Goal: Task Accomplishment & Management: Manage account settings

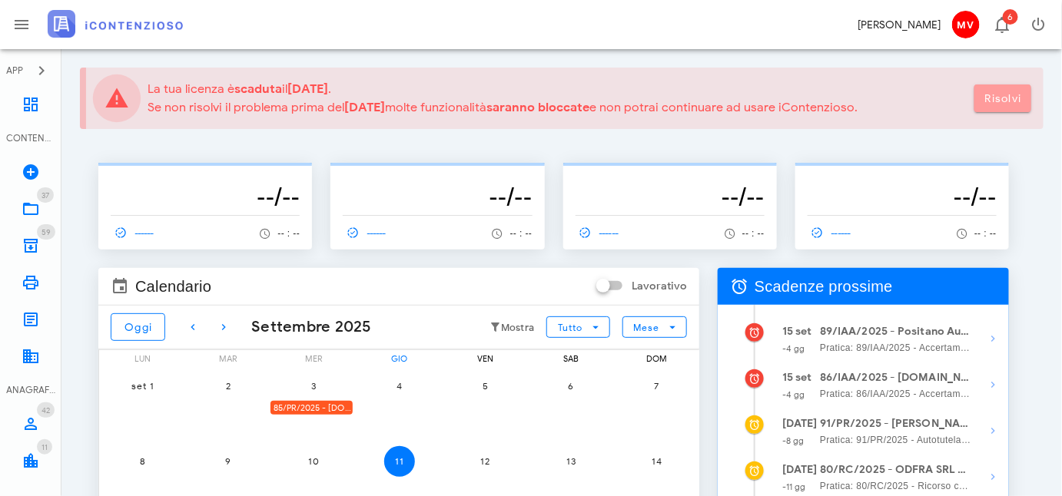
click at [993, 94] on span "Risolvi" at bounding box center [1003, 98] width 38 height 13
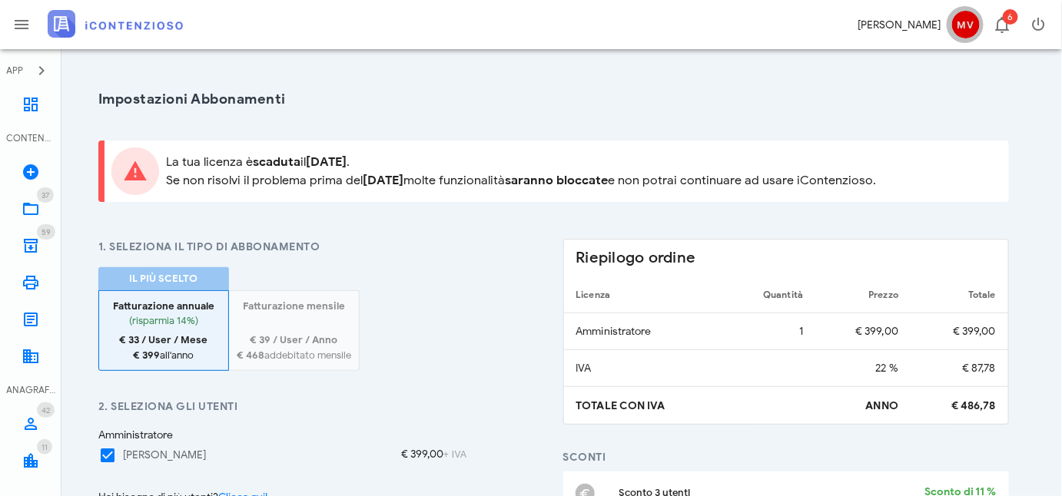
click at [969, 24] on span "MV" at bounding box center [966, 25] width 28 height 28
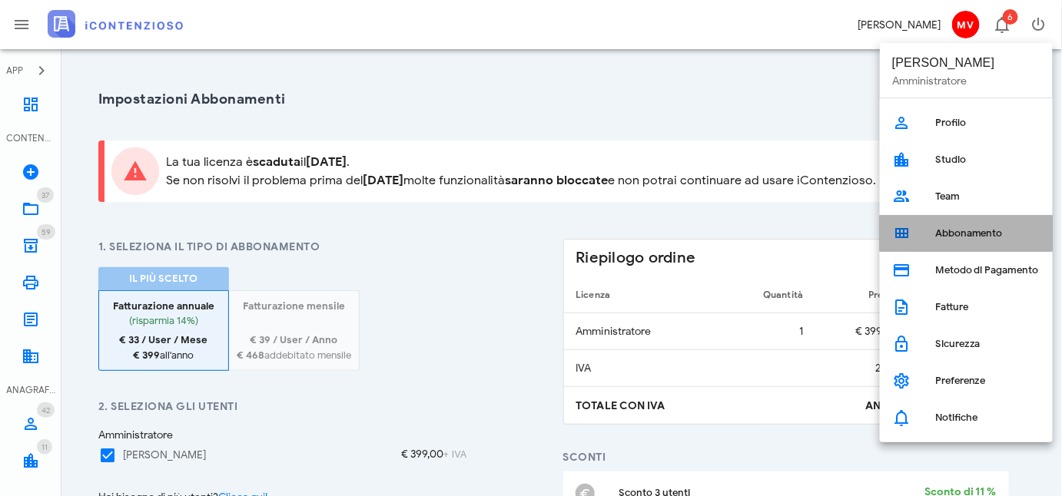
click at [952, 234] on div "Abbonamento" at bounding box center [987, 233] width 105 height 12
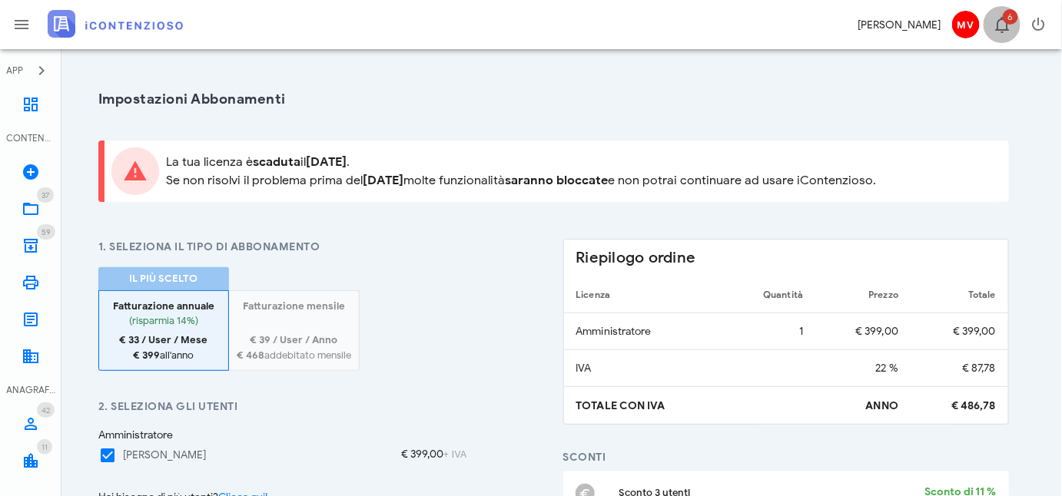
click at [1002, 22] on icon "button" at bounding box center [1002, 24] width 18 height 18
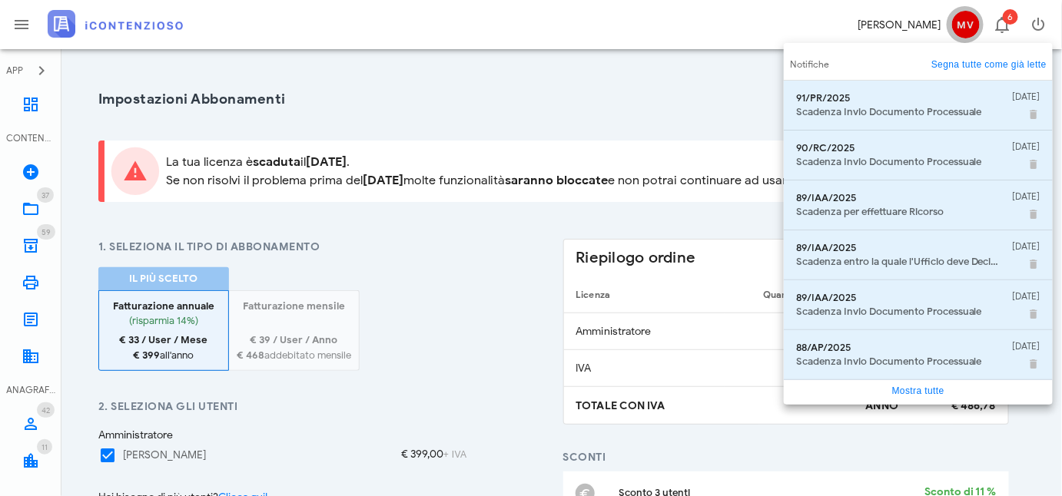
click at [962, 20] on span "MV" at bounding box center [966, 25] width 28 height 28
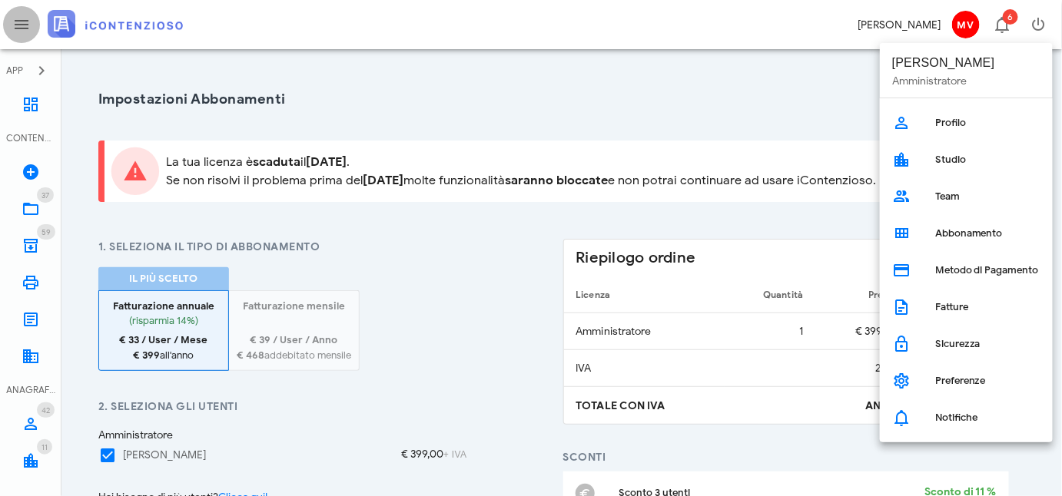
click at [22, 20] on icon "button" at bounding box center [21, 24] width 18 height 18
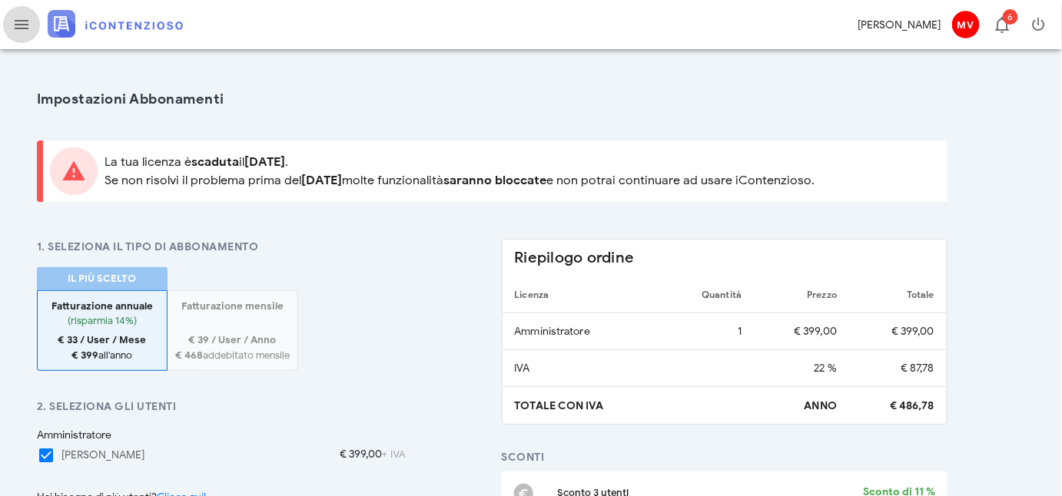
click at [22, 20] on icon "button" at bounding box center [21, 24] width 18 height 18
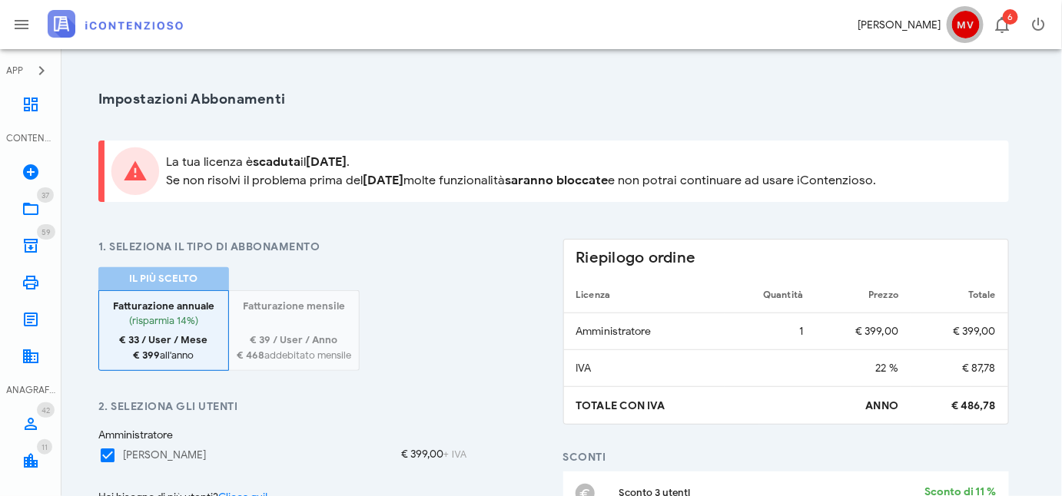
click at [962, 18] on span "MV" at bounding box center [966, 25] width 28 height 28
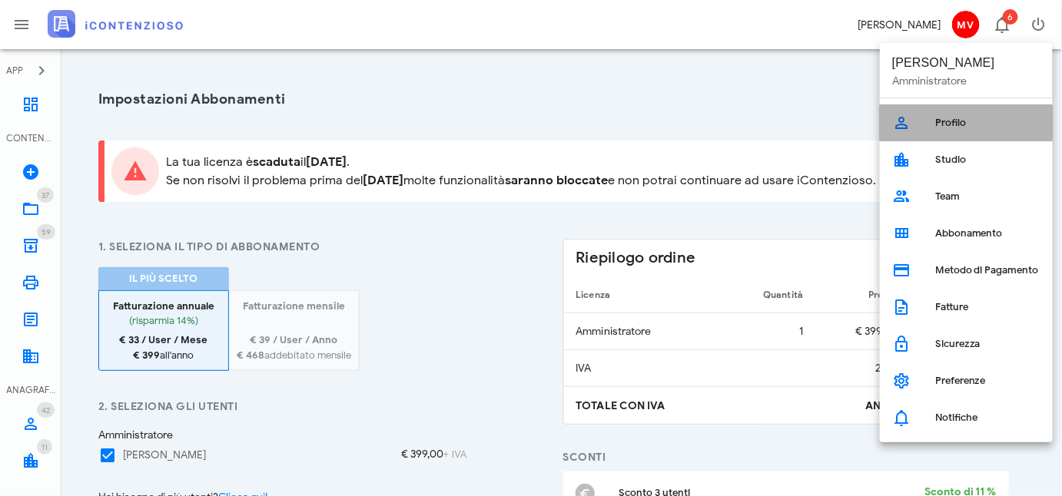
click at [944, 119] on div "Profilo" at bounding box center [987, 123] width 105 height 12
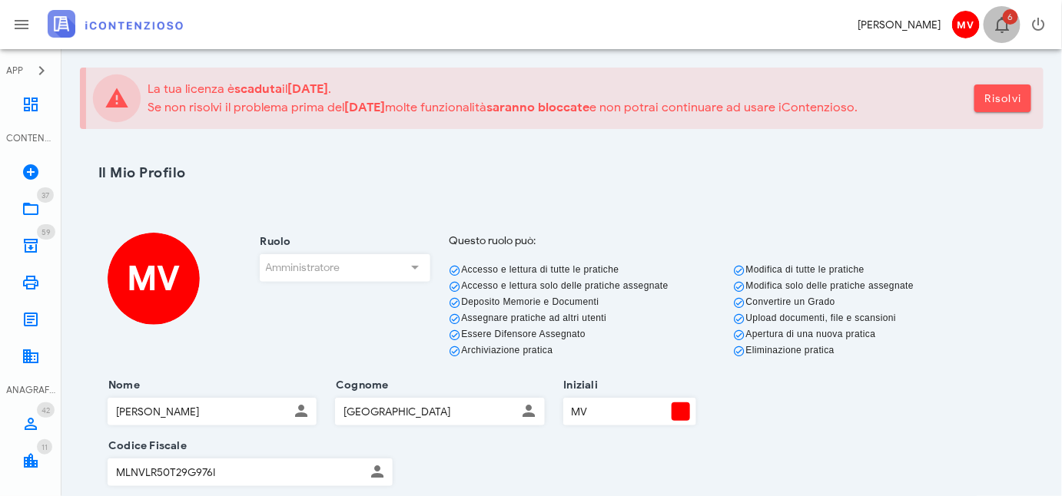
click at [1008, 19] on span "6" at bounding box center [1009, 16] width 15 height 15
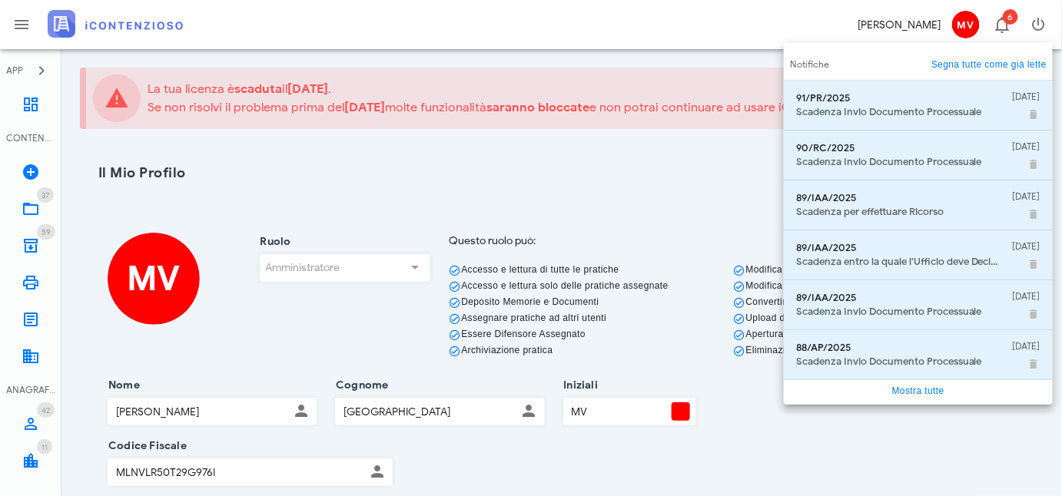
click at [986, 61] on link "Segna tutte come già lette" at bounding box center [988, 64] width 115 height 15
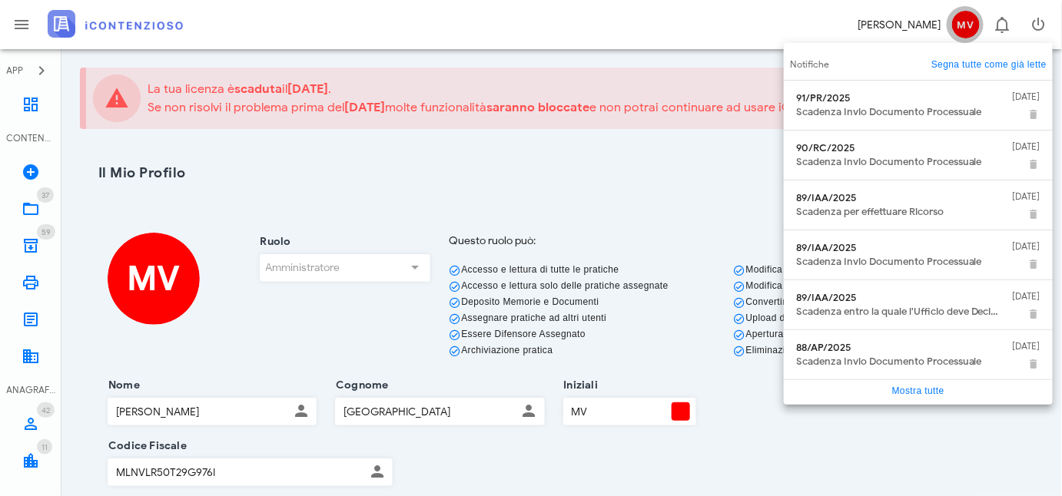
click at [962, 24] on span "MV" at bounding box center [966, 25] width 28 height 28
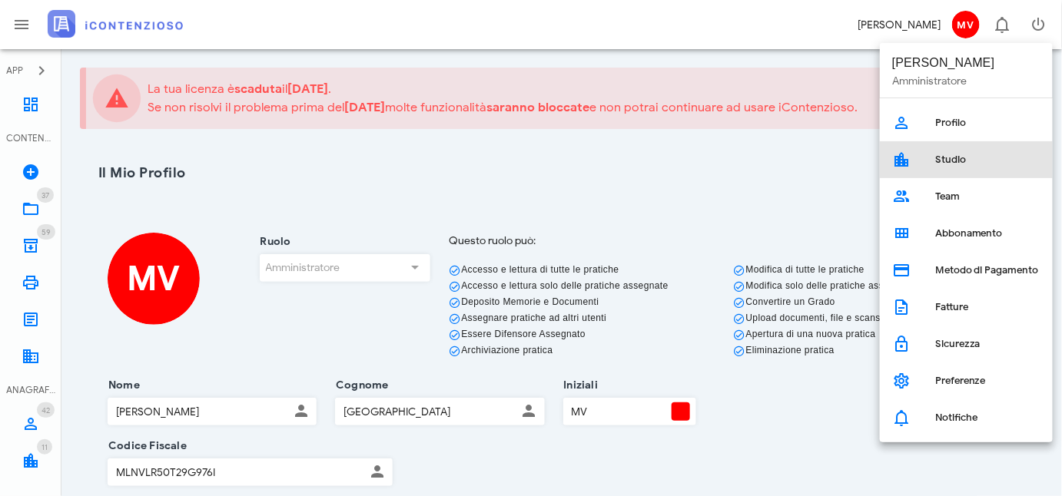
click at [946, 157] on div "Studio" at bounding box center [987, 160] width 105 height 12
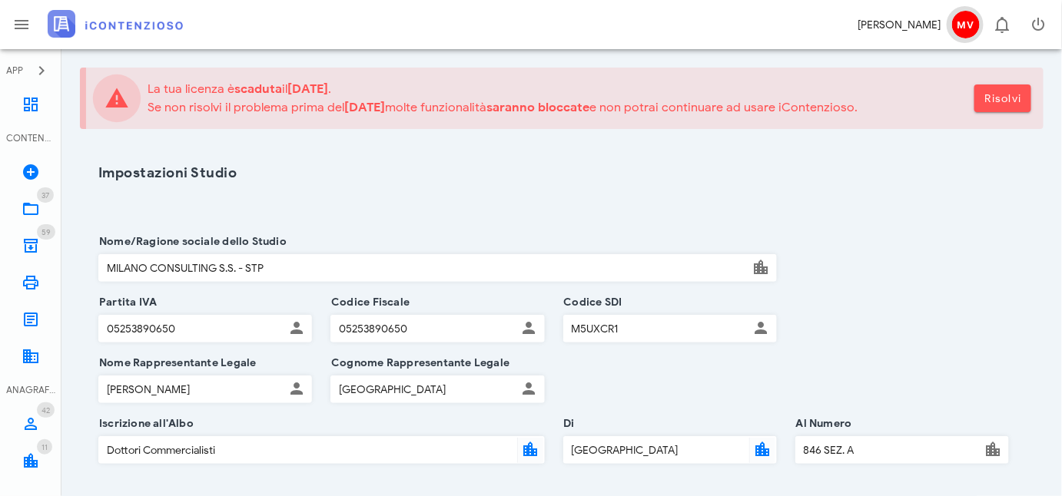
click at [965, 28] on span "MV" at bounding box center [966, 25] width 28 height 28
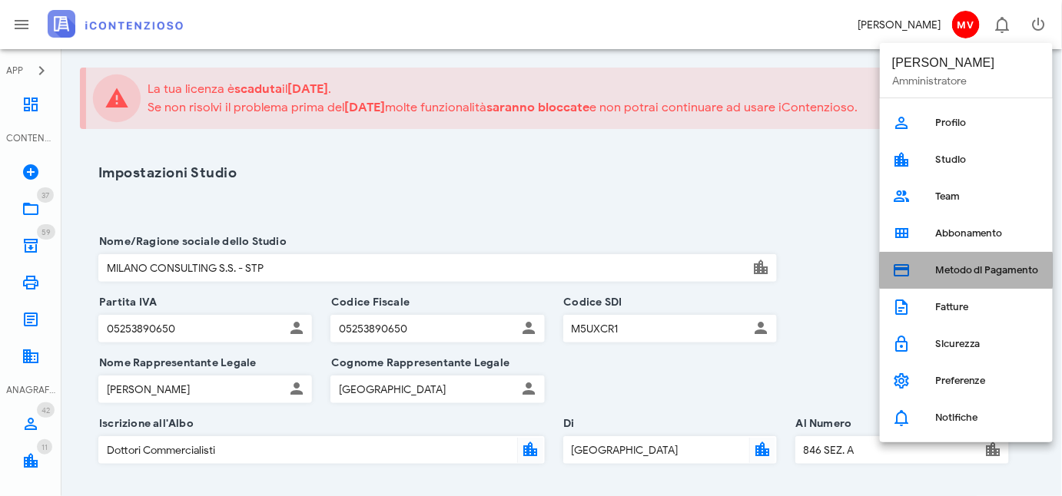
click at [952, 272] on div "Metodo di Pagamento" at bounding box center [987, 270] width 105 height 12
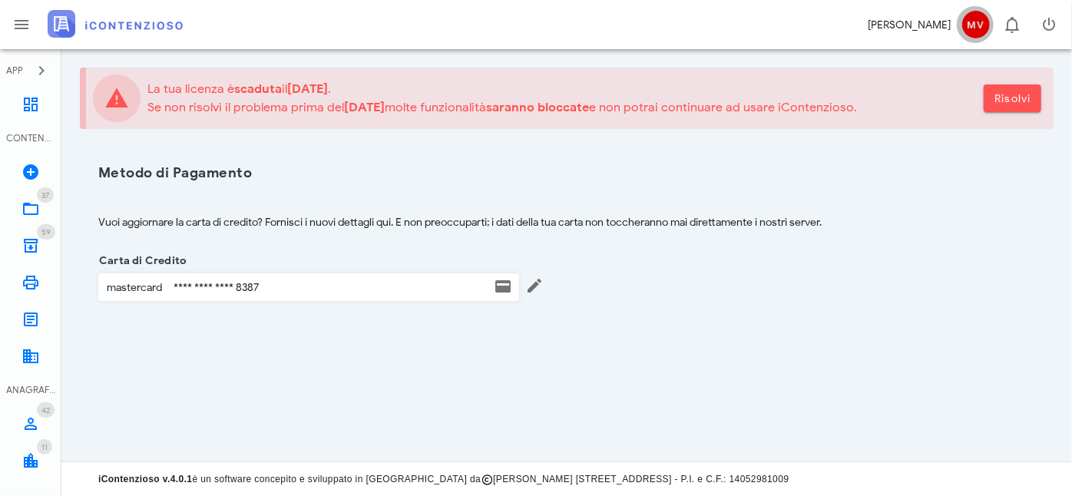
click at [979, 20] on span "MV" at bounding box center [976, 25] width 28 height 28
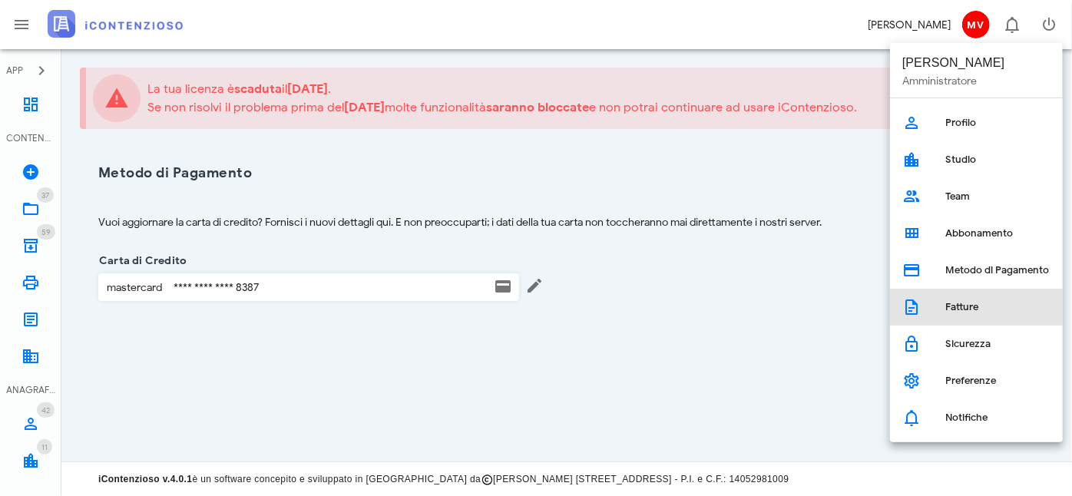
click at [959, 305] on div "Fatture" at bounding box center [998, 307] width 105 height 12
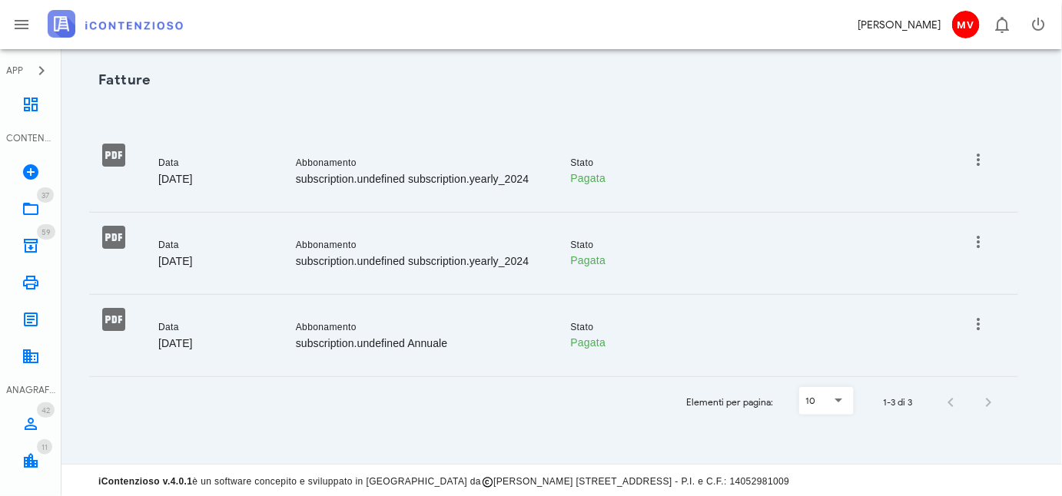
scroll to position [94, 0]
click at [979, 157] on icon "button" at bounding box center [978, 159] width 18 height 18
click at [957, 169] on div "Scarica" at bounding box center [962, 167] width 34 height 12
click at [965, 22] on span "MV" at bounding box center [966, 25] width 28 height 28
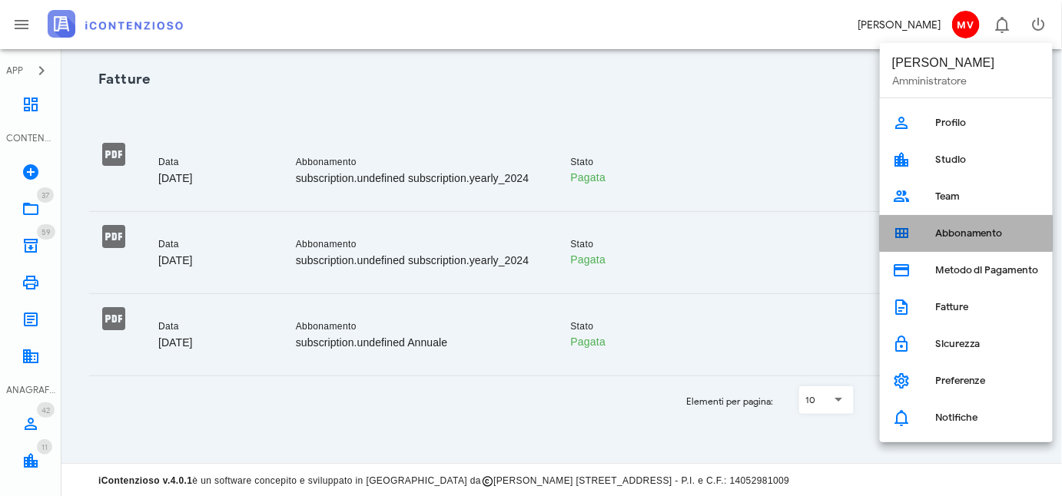
click at [942, 234] on div "Abbonamento" at bounding box center [987, 233] width 105 height 12
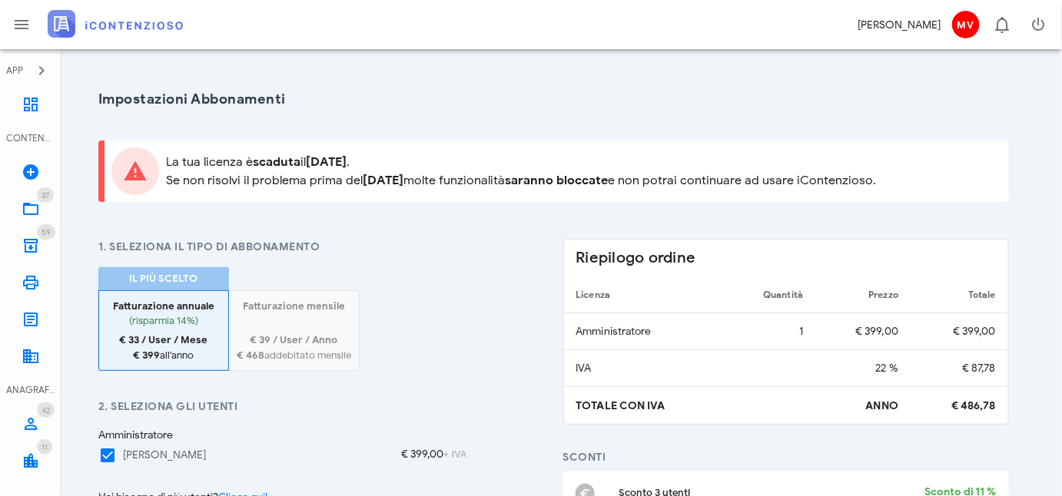
click at [271, 316] on div at bounding box center [294, 322] width 114 height 19
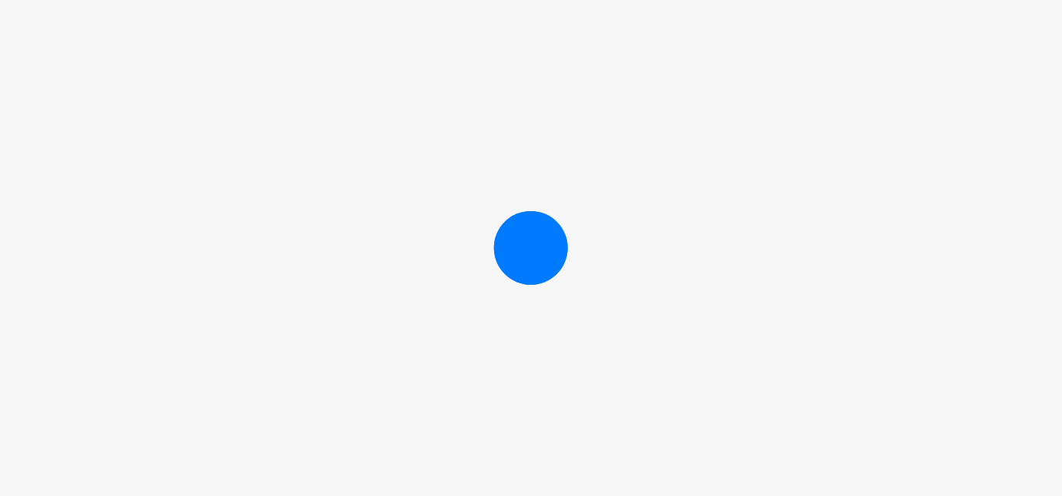
click at [788, 88] on div at bounding box center [531, 248] width 1062 height 496
